Goal: Communication & Community: Answer question/provide support

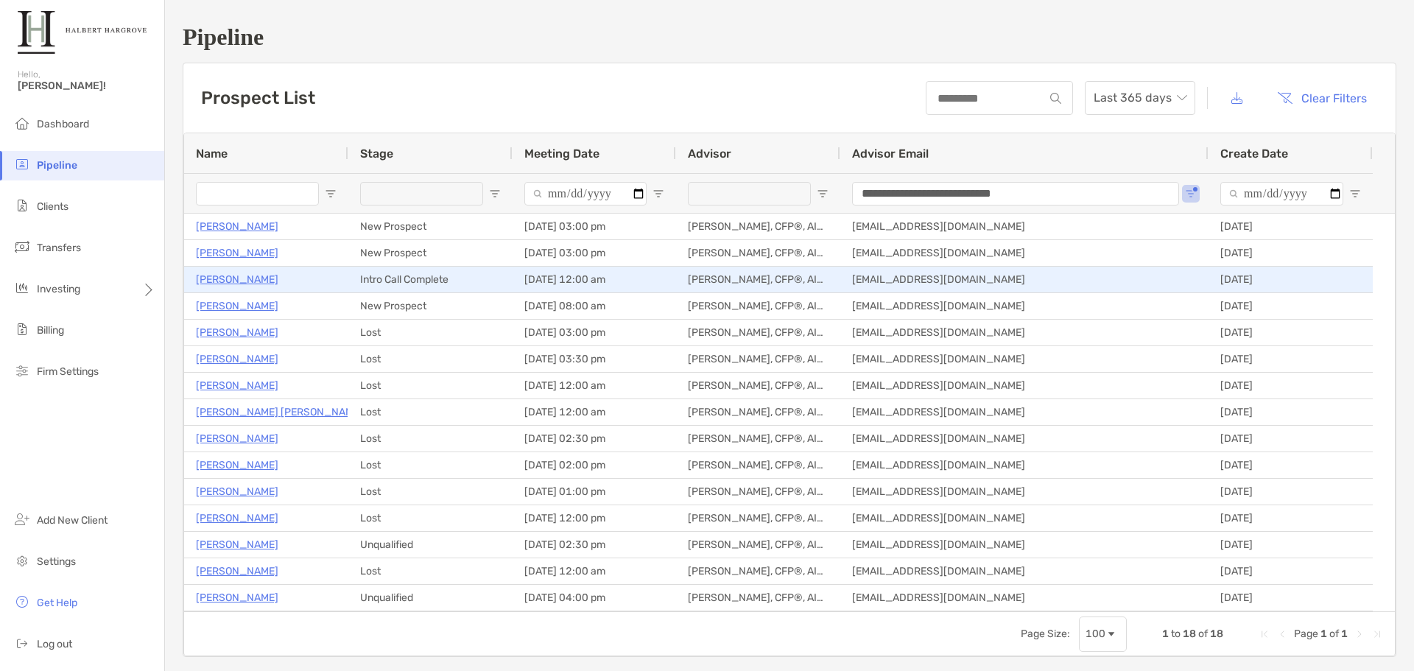
click at [226, 284] on p "Paul Ferro" at bounding box center [237, 279] width 82 height 18
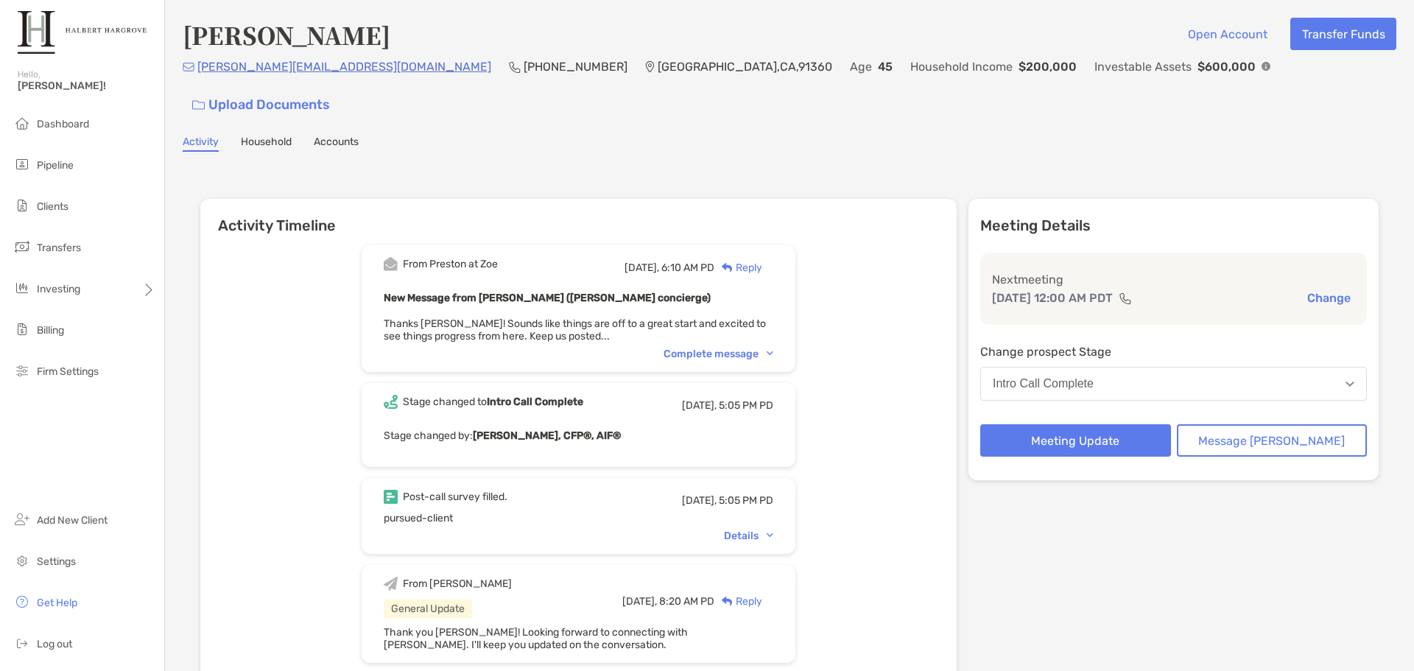
click at [752, 348] on div "Complete message" at bounding box center [719, 354] width 110 height 13
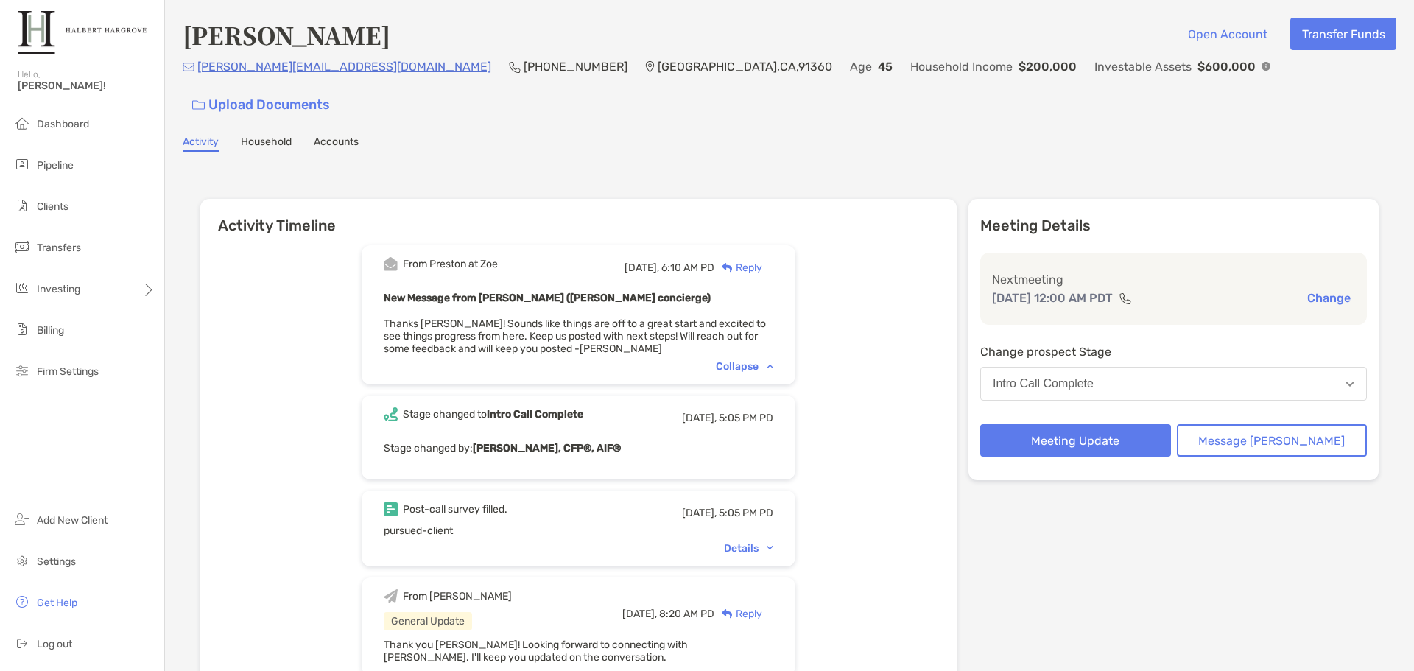
click at [818, 297] on div "From [PERSON_NAME] at Zoe [DATE], 6:10 AM PD Reply New Message from [PERSON_NAM…" at bounding box center [578, 654] width 756 height 840
click at [762, 260] on div "Reply" at bounding box center [738, 267] width 48 height 15
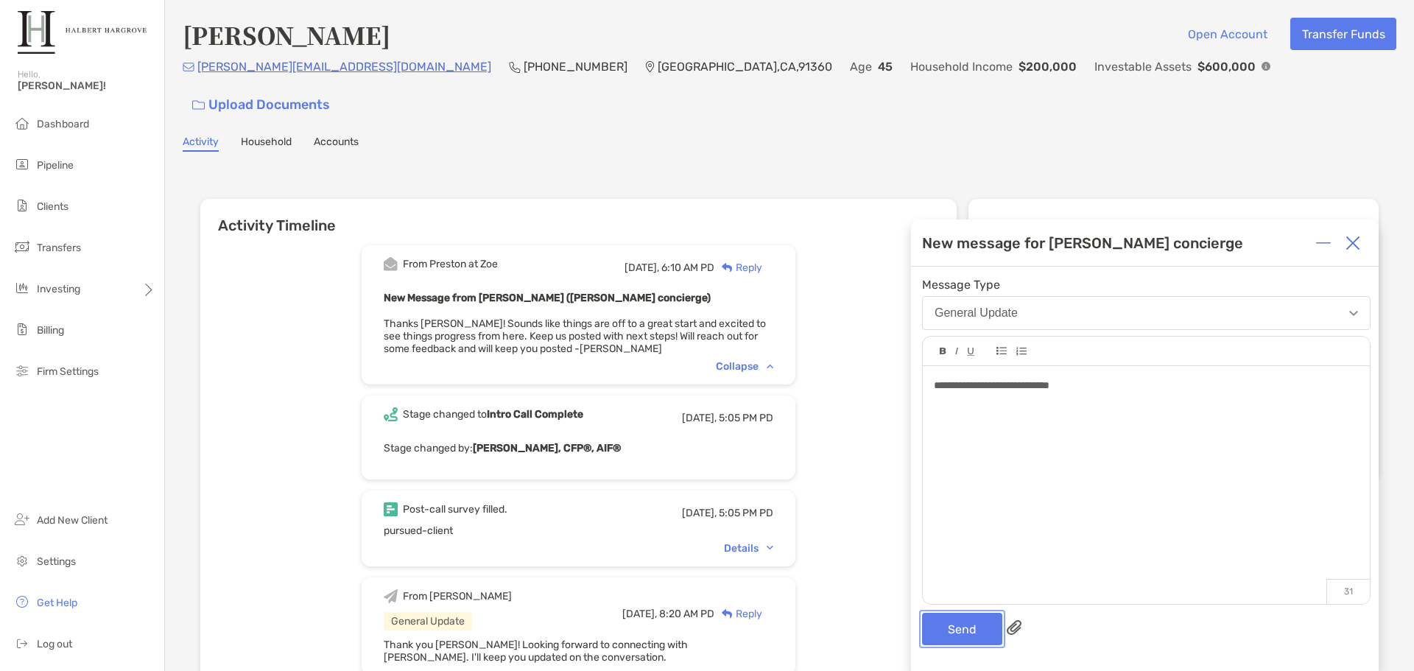
click at [936, 624] on button "Send" at bounding box center [962, 629] width 80 height 32
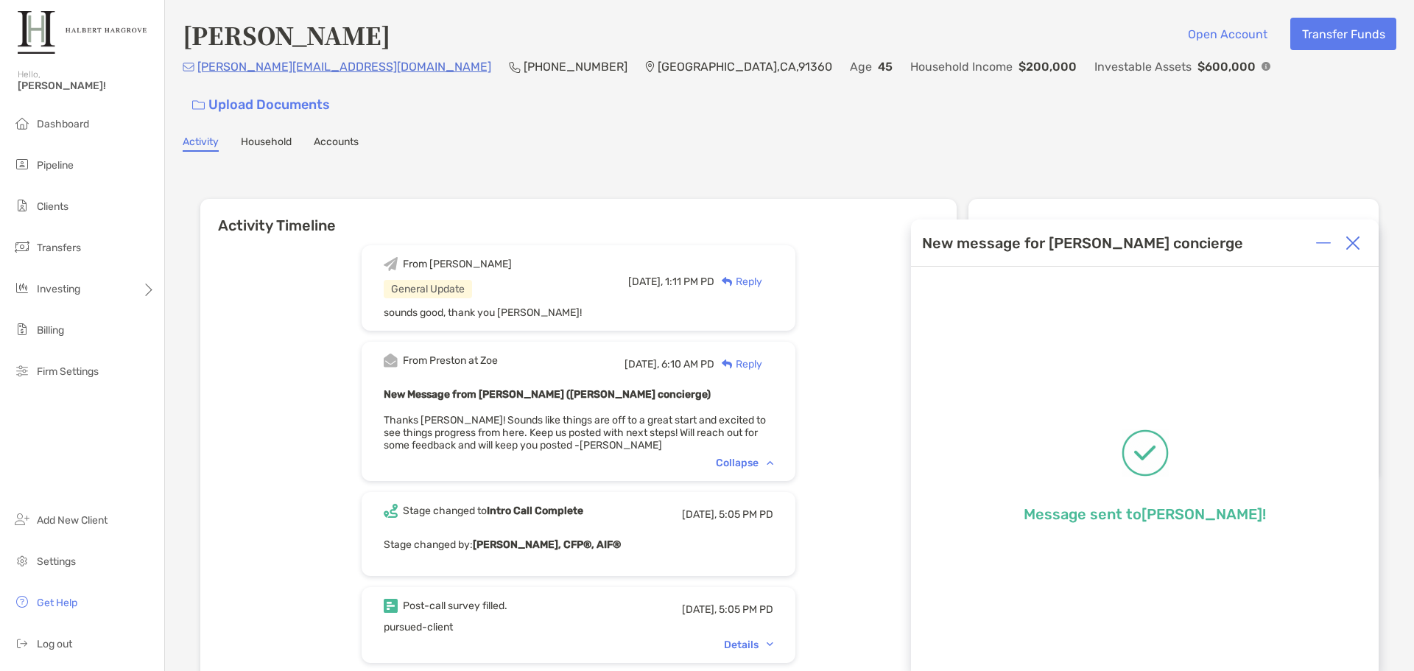
click at [1353, 248] on img at bounding box center [1352, 243] width 15 height 15
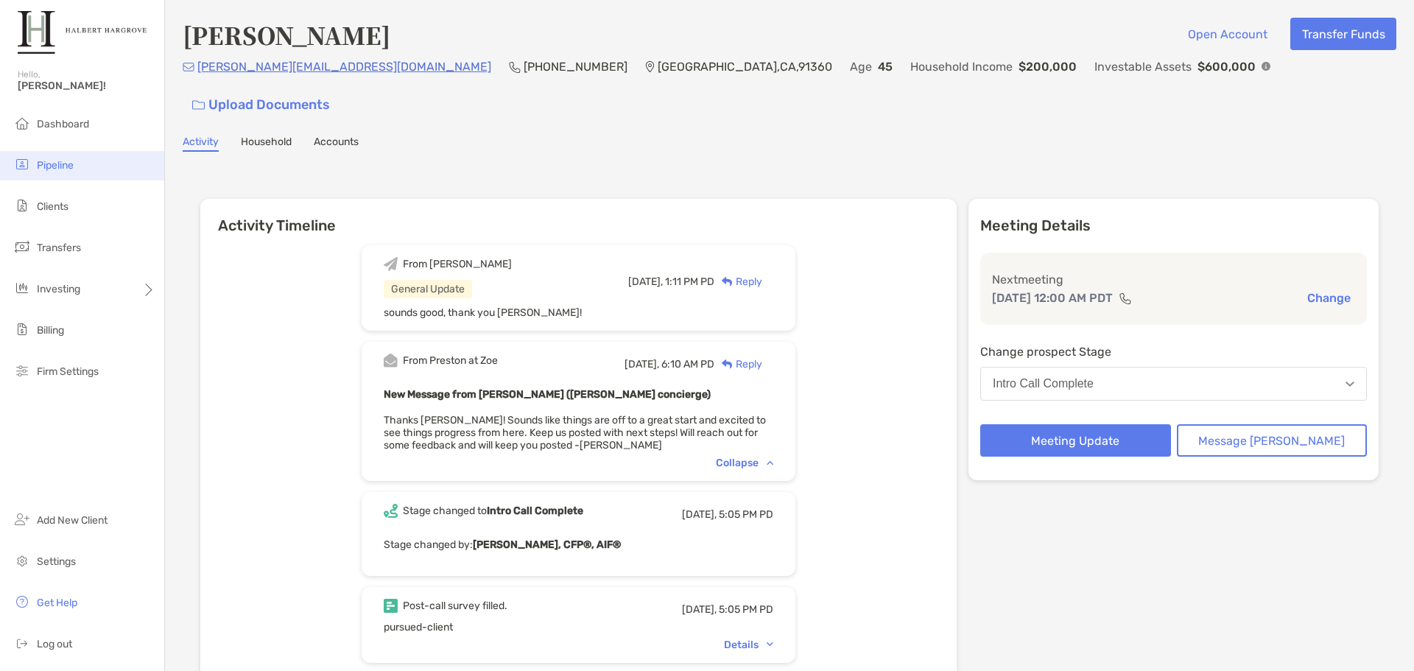
click at [68, 163] on span "Pipeline" at bounding box center [55, 165] width 37 height 13
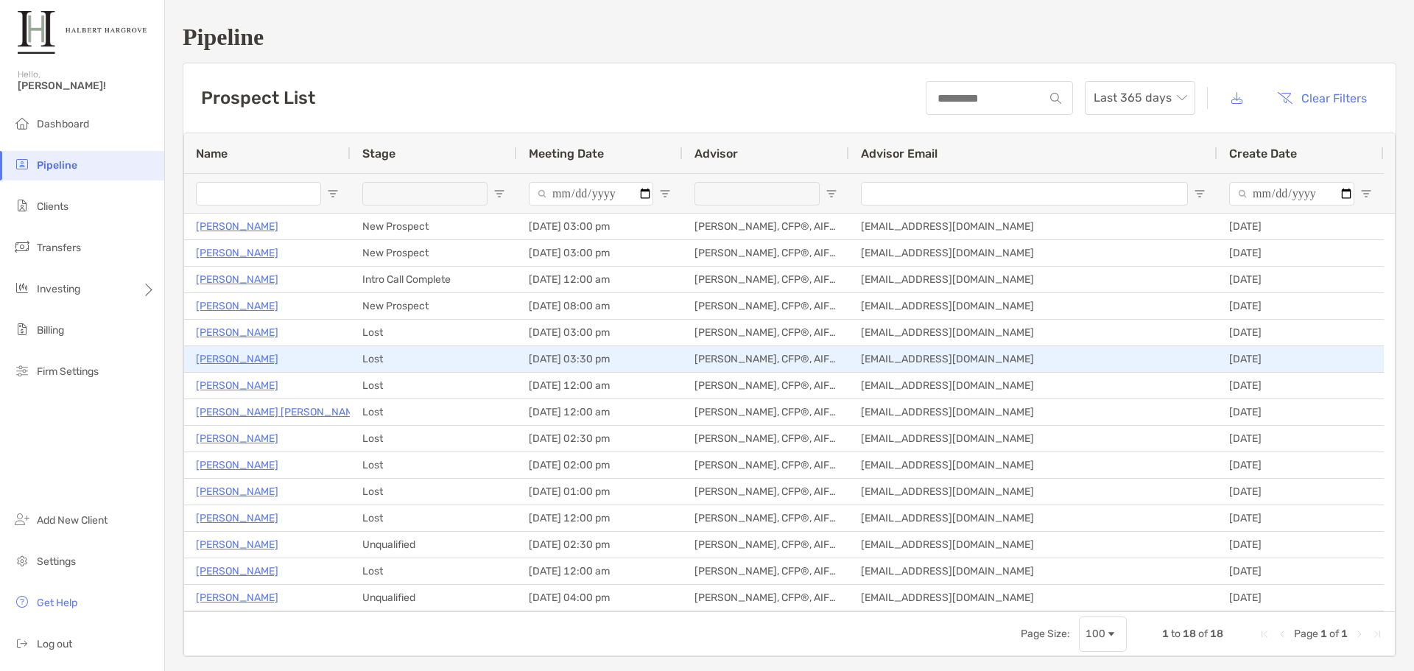
type input "**********"
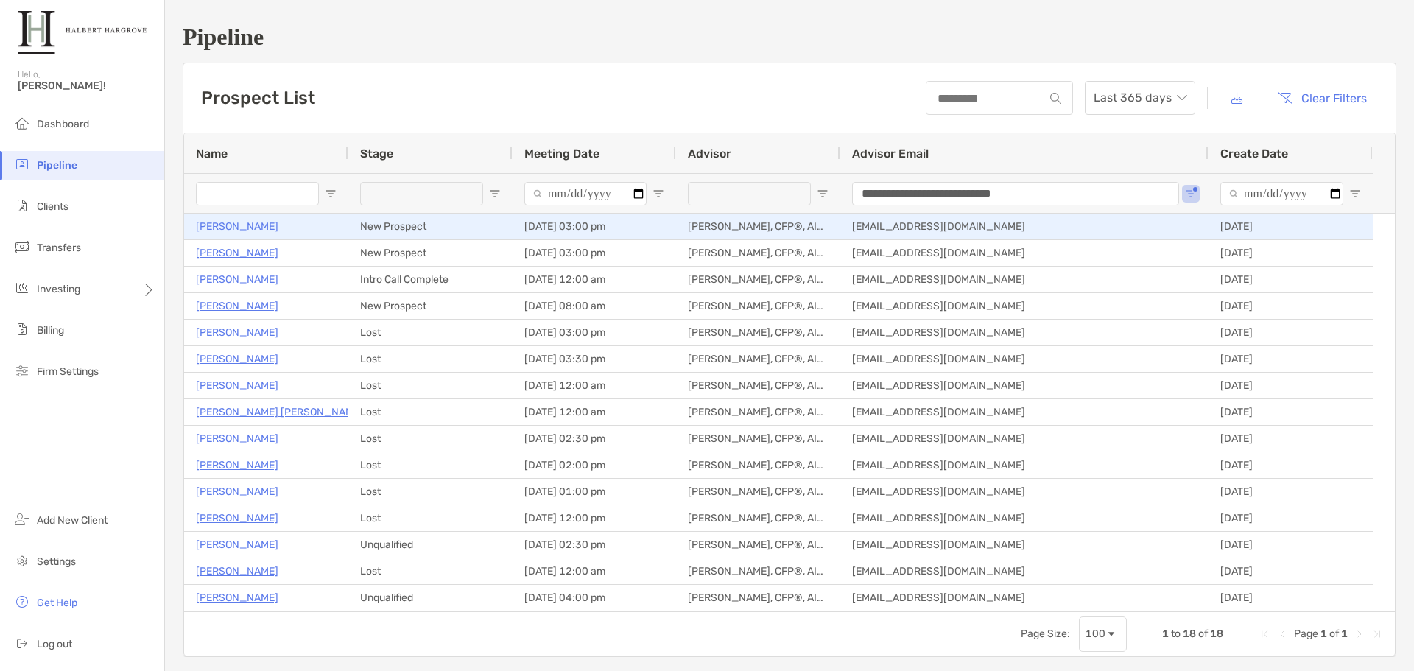
click at [262, 232] on p "[PERSON_NAME]" at bounding box center [237, 226] width 82 height 18
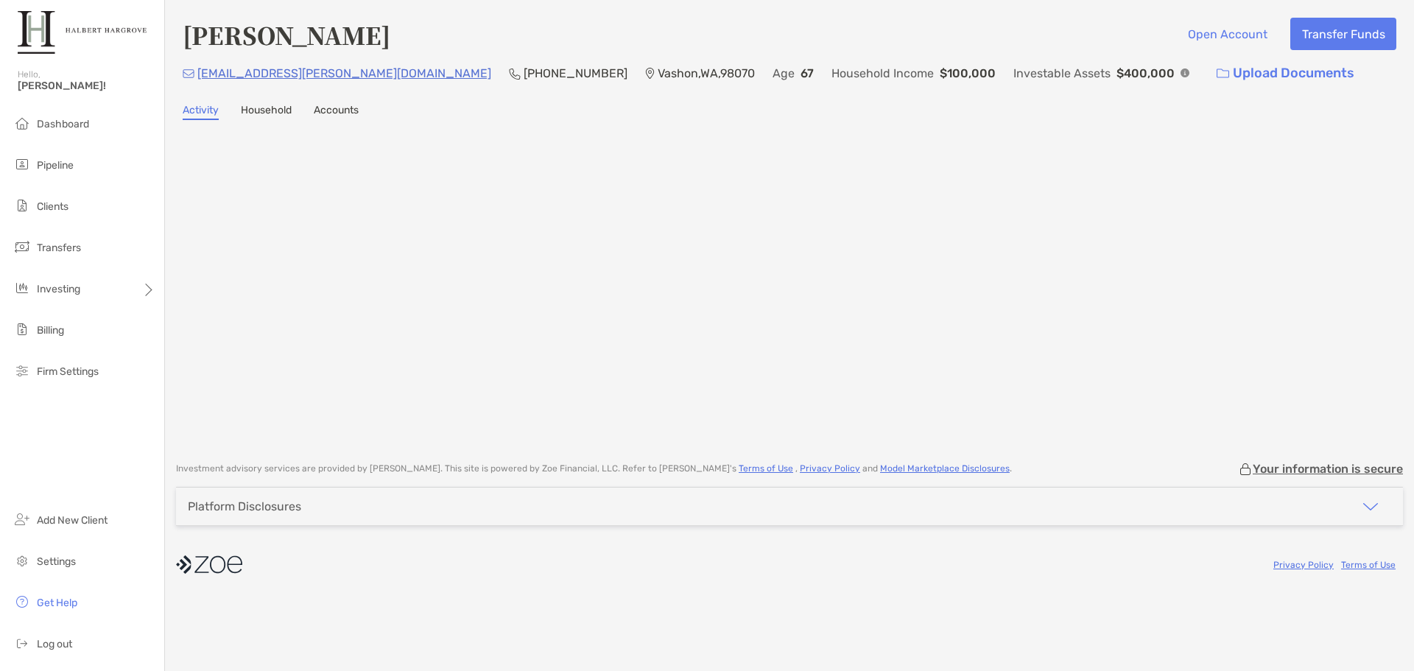
click at [728, 108] on div "Activity Household Accounts" at bounding box center [790, 112] width 1214 height 16
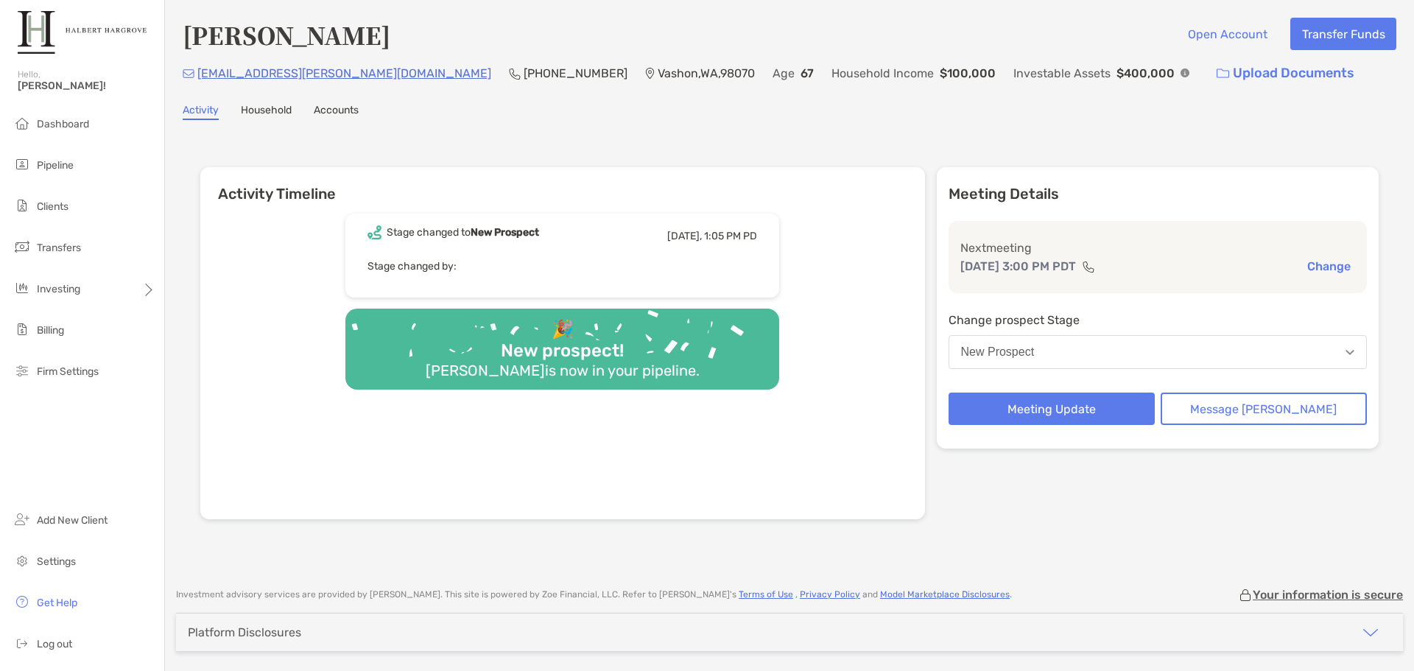
click at [1180, 73] on img at bounding box center [1184, 72] width 9 height 9
click at [968, 139] on div "Activity Timeline Stage changed to New Prospect [DATE], 1:05 PM PD Stage change…" at bounding box center [790, 345] width 1214 height 420
click at [858, 41] on div "[PERSON_NAME] Open Account Transfer Funds" at bounding box center [790, 35] width 1214 height 34
